Goal: Task Accomplishment & Management: Manage account settings

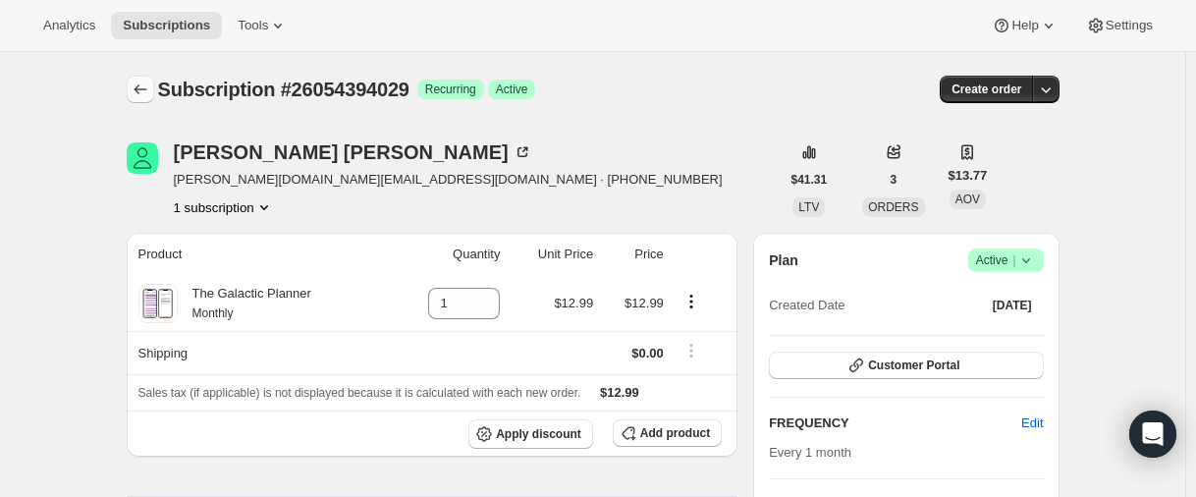
click at [138, 96] on icon "Subscriptions" at bounding box center [141, 90] width 20 height 20
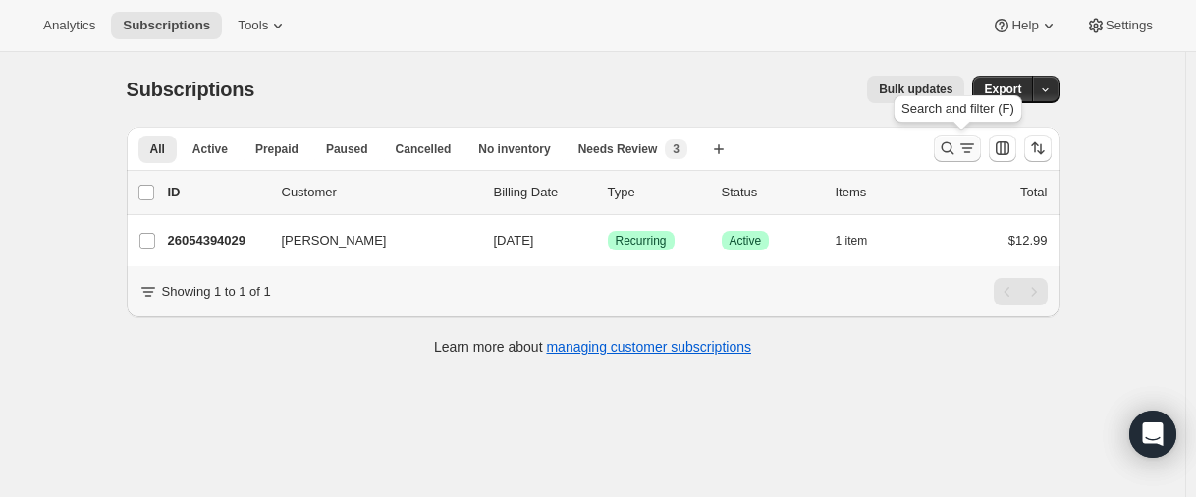
click at [947, 157] on icon "Search and filter results" at bounding box center [948, 148] width 20 height 20
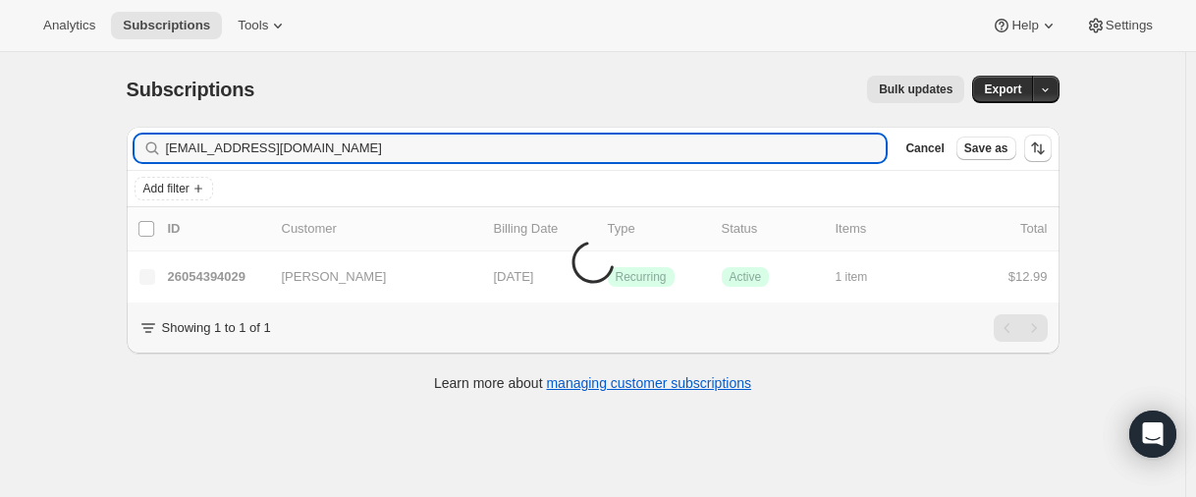
type input "[EMAIL_ADDRESS][DOMAIN_NAME]"
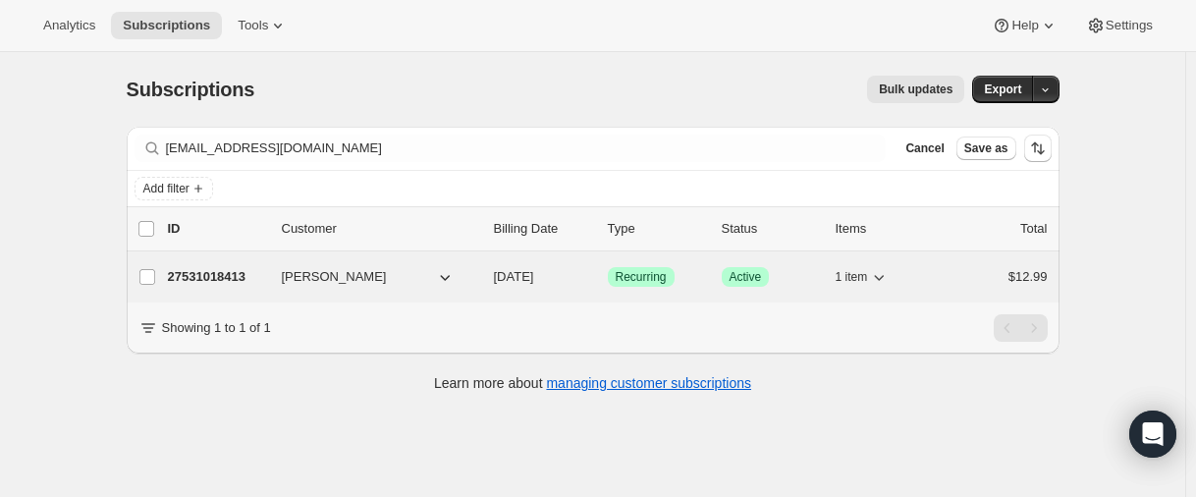
click at [208, 277] on p "27531018413" at bounding box center [217, 277] width 98 height 20
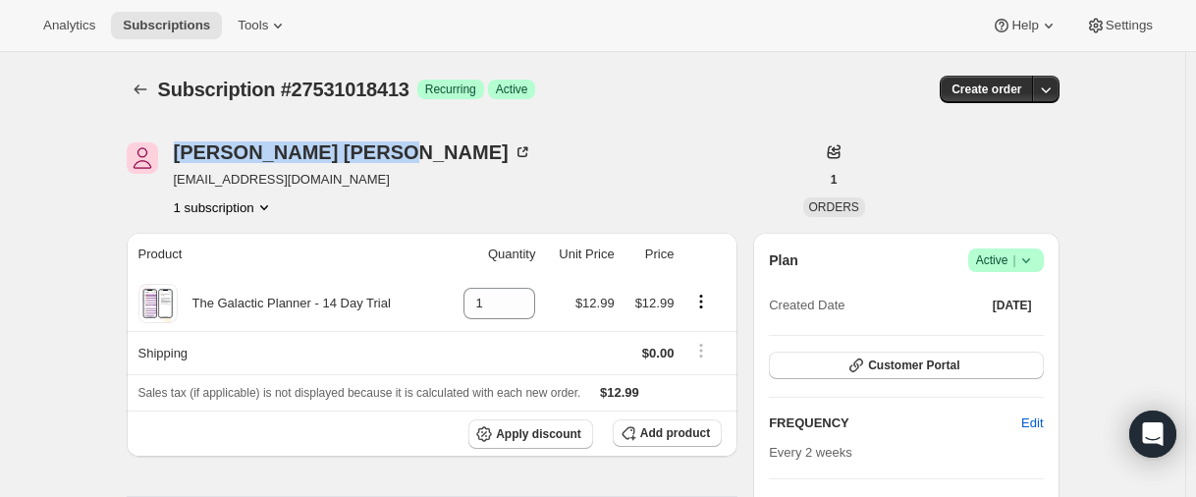
drag, startPoint x: 176, startPoint y: 154, endPoint x: 152, endPoint y: 173, distance: 30.1
click at [330, 149] on div "[PERSON_NAME] [EMAIL_ADDRESS][DOMAIN_NAME] 1 subscription" at bounding box center [453, 179] width 653 height 75
copy div "[PERSON_NAME]"
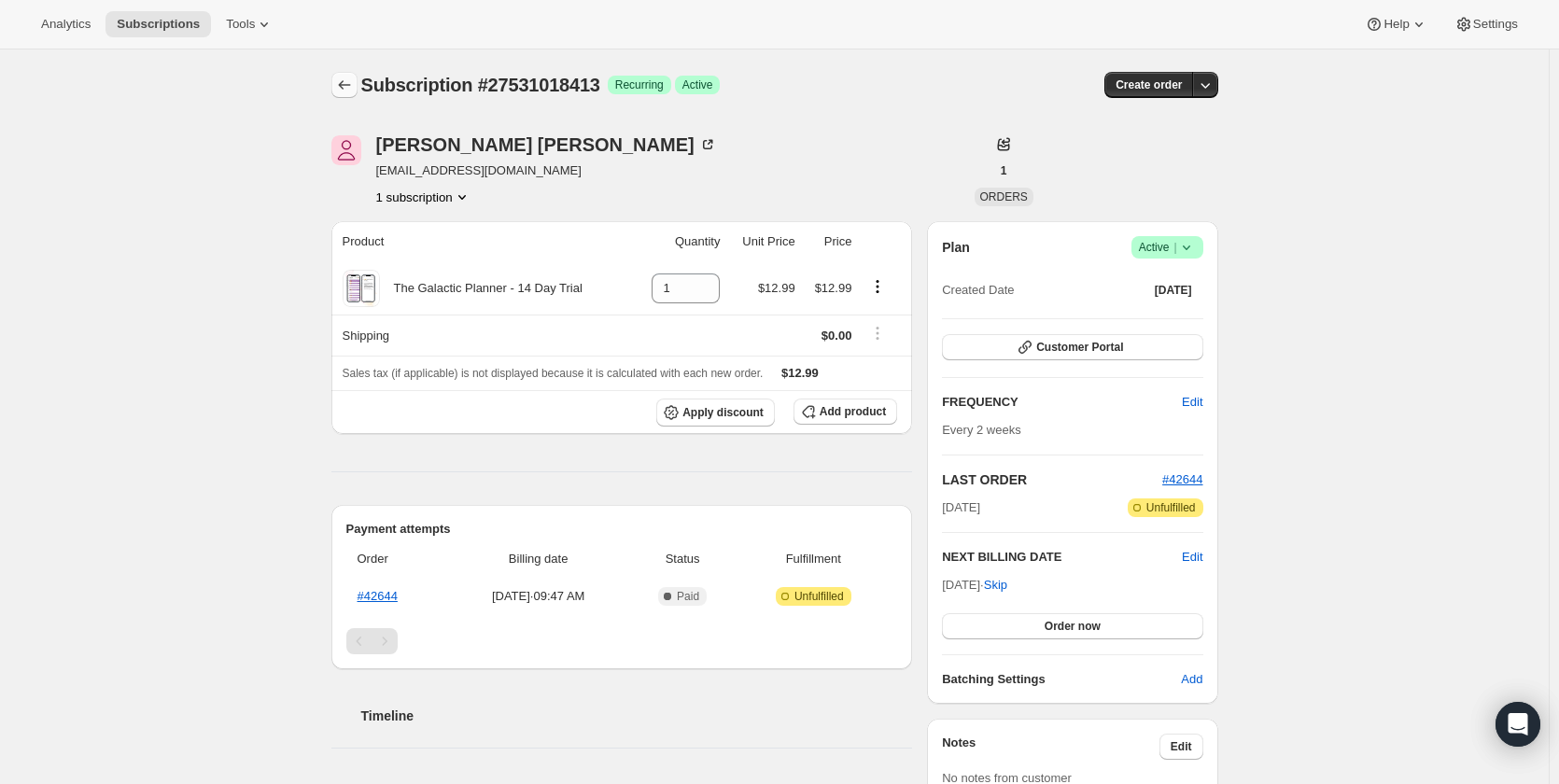
click at [354, 78] on icon "Subscriptions" at bounding box center [345, 86] width 19 height 19
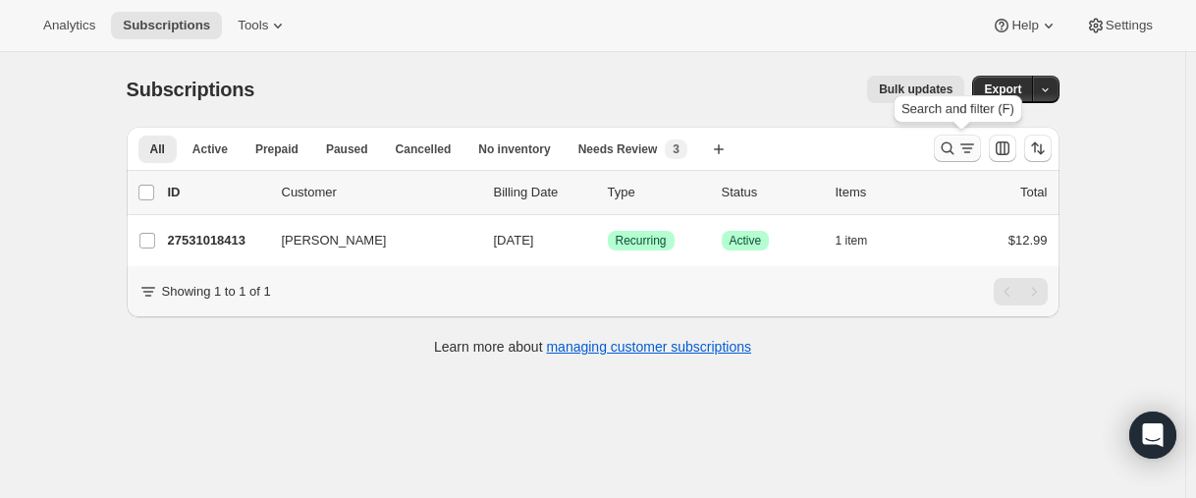
click at [949, 147] on icon "Search and filter results" at bounding box center [948, 148] width 20 height 20
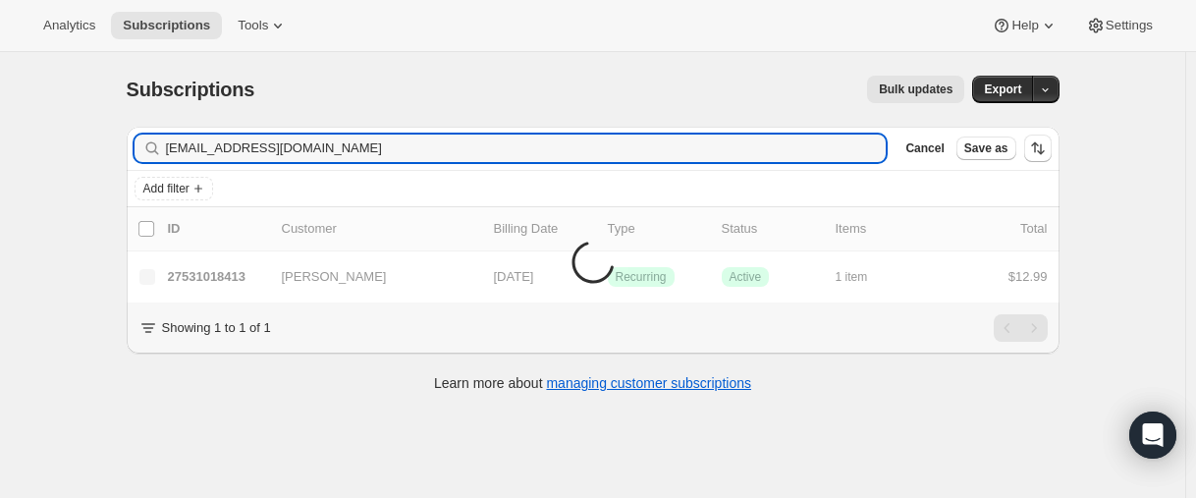
type input "[EMAIL_ADDRESS][DOMAIN_NAME]"
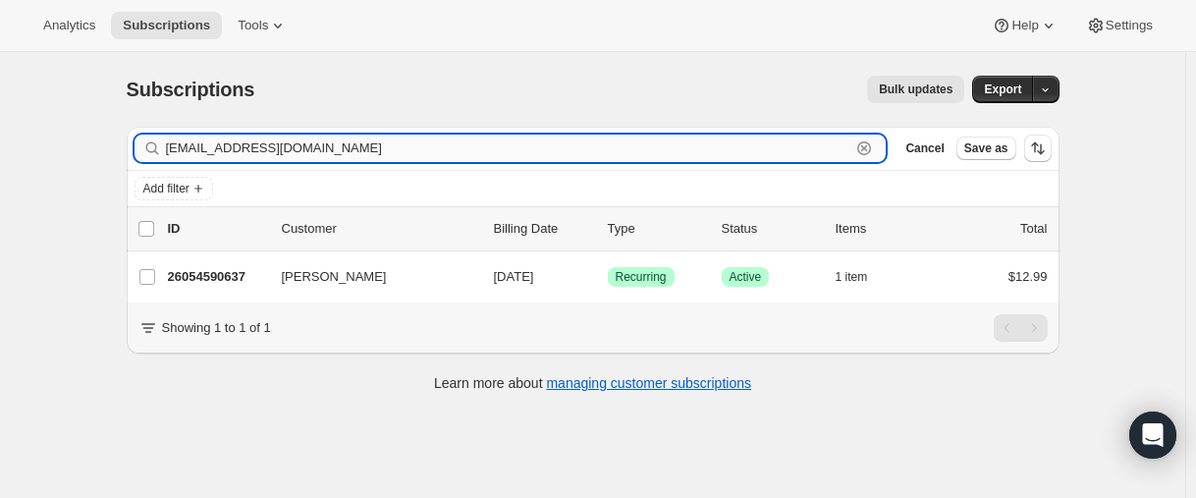
click at [292, 144] on input "[EMAIL_ADDRESS][DOMAIN_NAME]" at bounding box center [509, 149] width 686 height 28
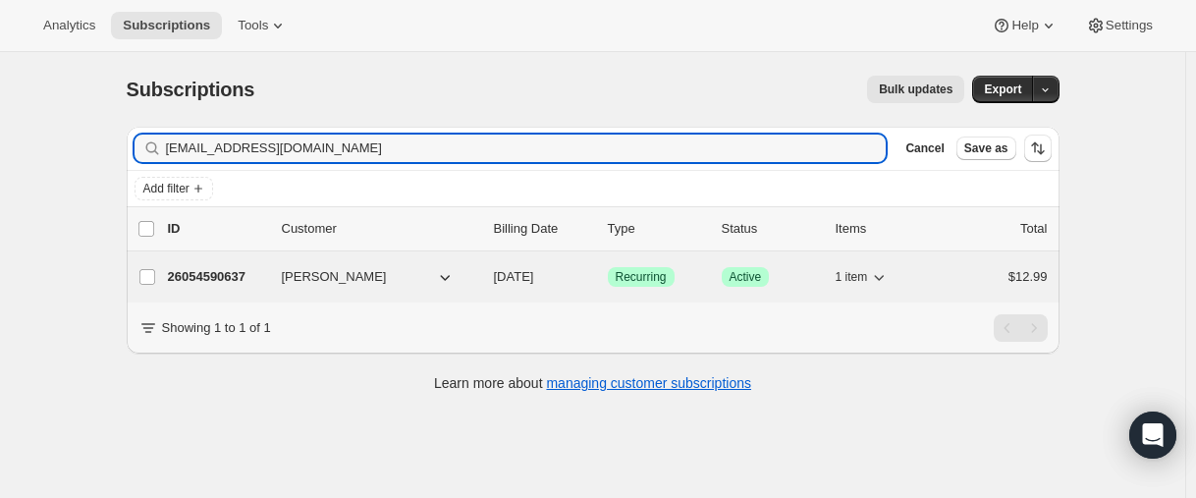
click at [212, 274] on p "26054590637" at bounding box center [217, 277] width 98 height 20
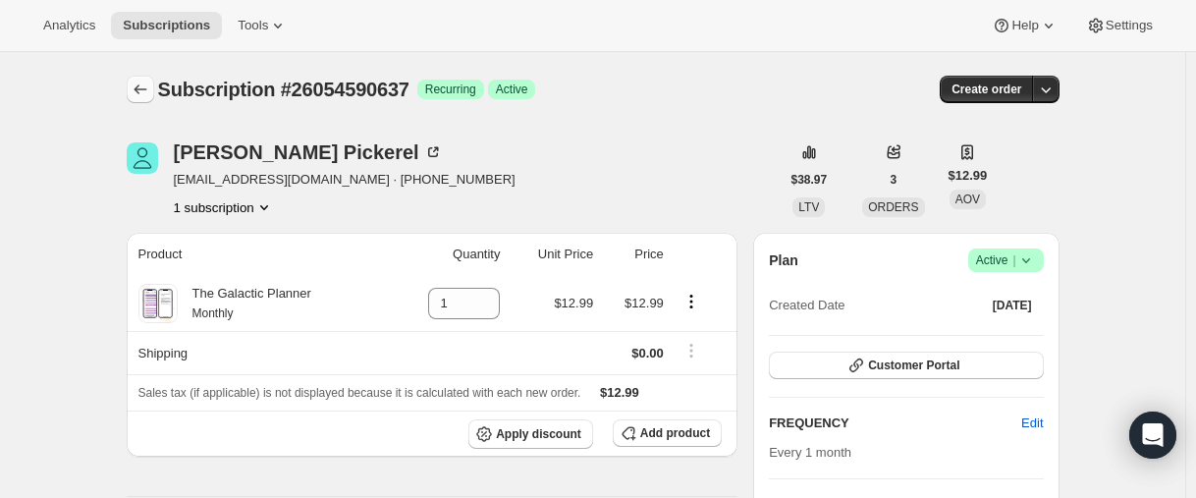
click at [145, 88] on icon "Subscriptions" at bounding box center [141, 90] width 20 height 20
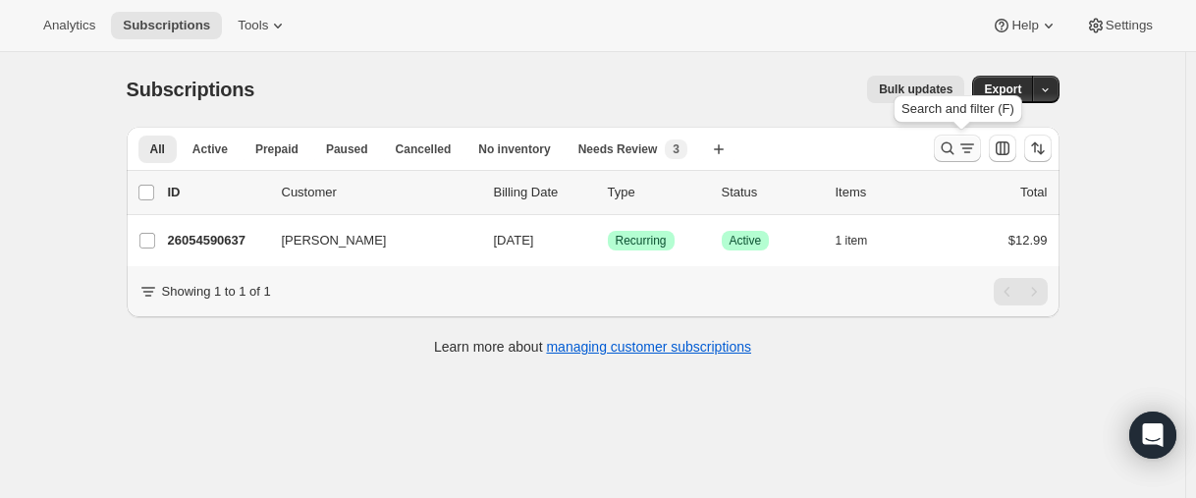
click at [945, 143] on icon "Search and filter results" at bounding box center [948, 148] width 20 height 20
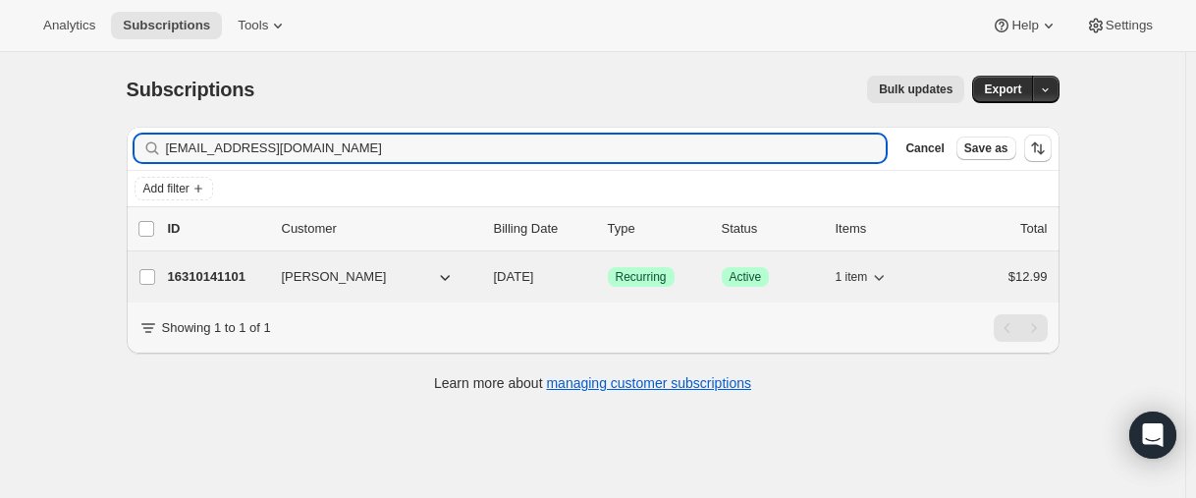
type input "[EMAIL_ADDRESS][DOMAIN_NAME]"
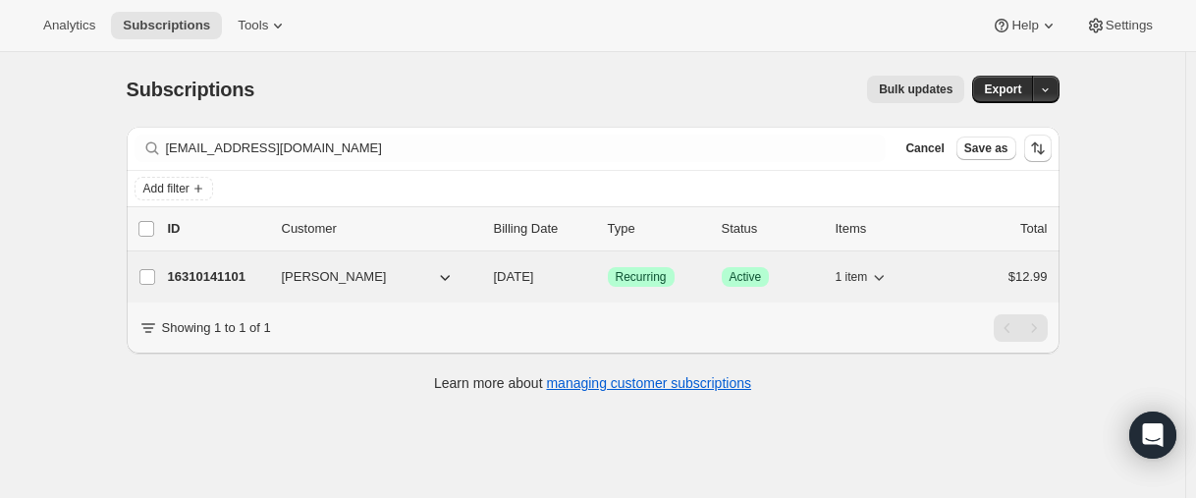
click at [221, 278] on p "16310141101" at bounding box center [217, 277] width 98 height 20
